Goal: Check status: Check status

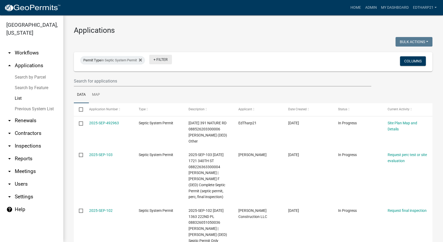
click at [165, 58] on link "+ Filter" at bounding box center [160, 60] width 23 height 10
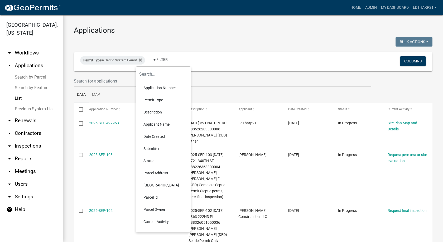
click at [157, 98] on li "Permit Type" at bounding box center [163, 100] width 48 height 12
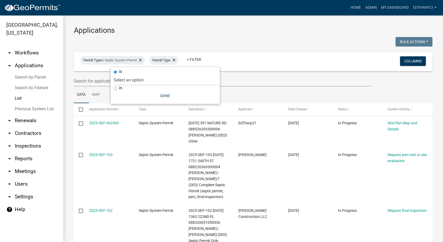
click at [117, 88] on input "in" at bounding box center [115, 88] width 3 height 3
radio input "true"
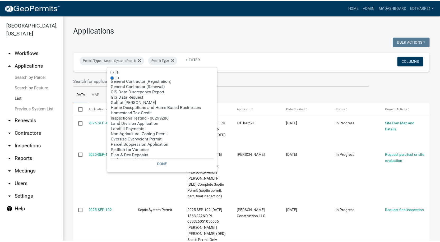
scroll to position [79, 0]
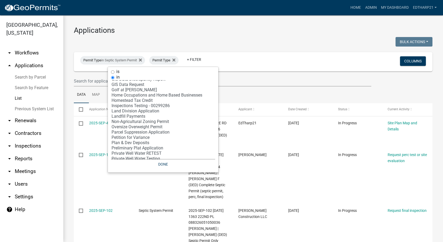
select select "23: '12cf627b-baa5-48cb-b5e4-e97253b86b72'"
click at [127, 121] on option "Non-Agricultural Zoning Permit" at bounding box center [163, 121] width 104 height 5
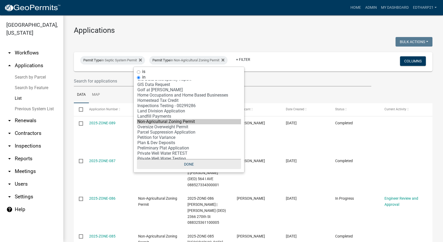
click at [190, 164] on button "Done" at bounding box center [189, 164] width 104 height 10
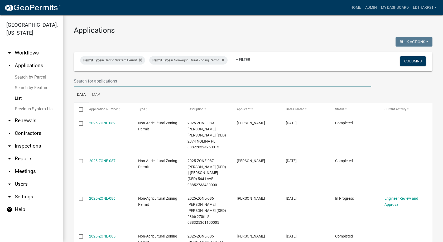
drag, startPoint x: 81, startPoint y: 81, endPoint x: 70, endPoint y: 81, distance: 11.6
click at [81, 81] on input "text" at bounding box center [223, 80] width 298 height 11
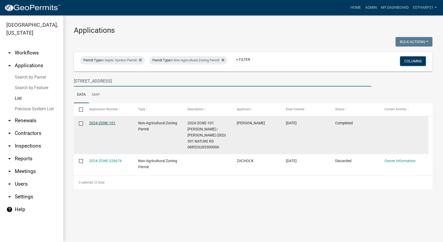
type input "[STREET_ADDRESS]"
click at [104, 121] on link "2024-ZONE-101" at bounding box center [102, 123] width 26 height 4
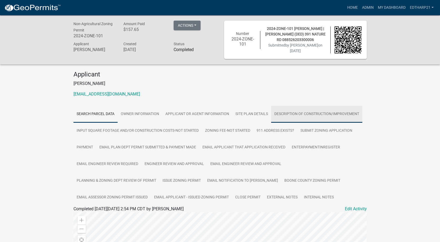
click at [287, 113] on link "Description of Construction/Improvement" at bounding box center [316, 114] width 91 height 17
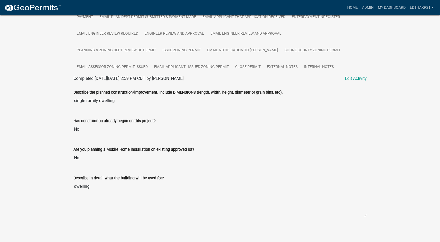
scroll to position [26, 0]
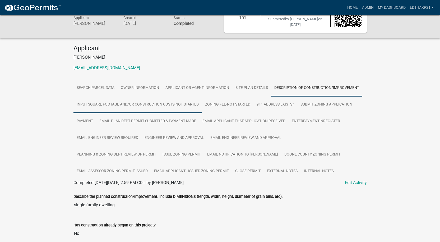
click at [115, 104] on link "Input Square Footage and/or Construction Costs-Not Started" at bounding box center [137, 104] width 128 height 17
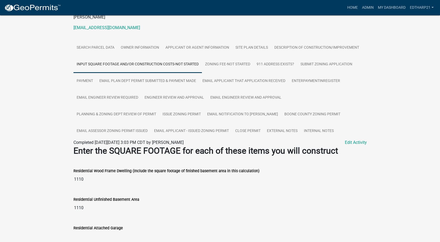
scroll to position [0, 0]
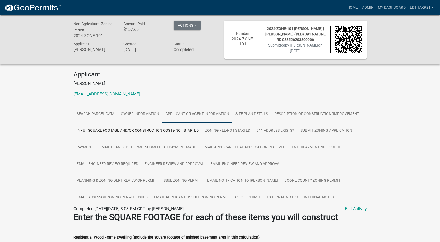
click at [178, 112] on link "Applicant or Agent Information" at bounding box center [197, 114] width 70 height 17
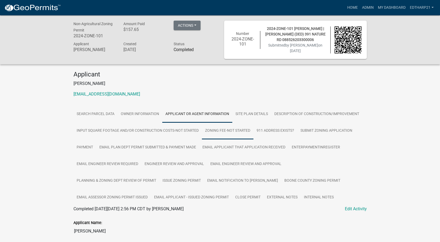
click at [238, 130] on link "Zoning Fee-Not Started" at bounding box center [227, 130] width 51 height 17
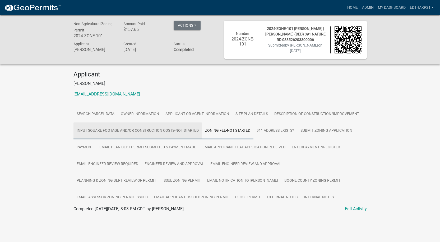
click at [97, 131] on link "Input Square Footage and/or Construction Costs-Not Started" at bounding box center [137, 130] width 128 height 17
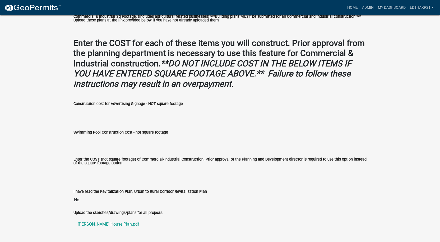
scroll to position [493, 0]
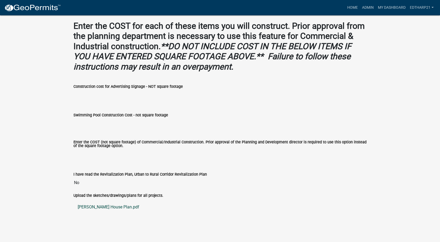
click at [116, 207] on link "[PERSON_NAME] House Plan.pdf" at bounding box center [219, 206] width 293 height 13
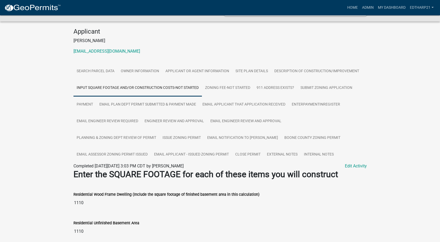
scroll to position [0, 0]
